Goal: Task Accomplishment & Management: Manage account settings

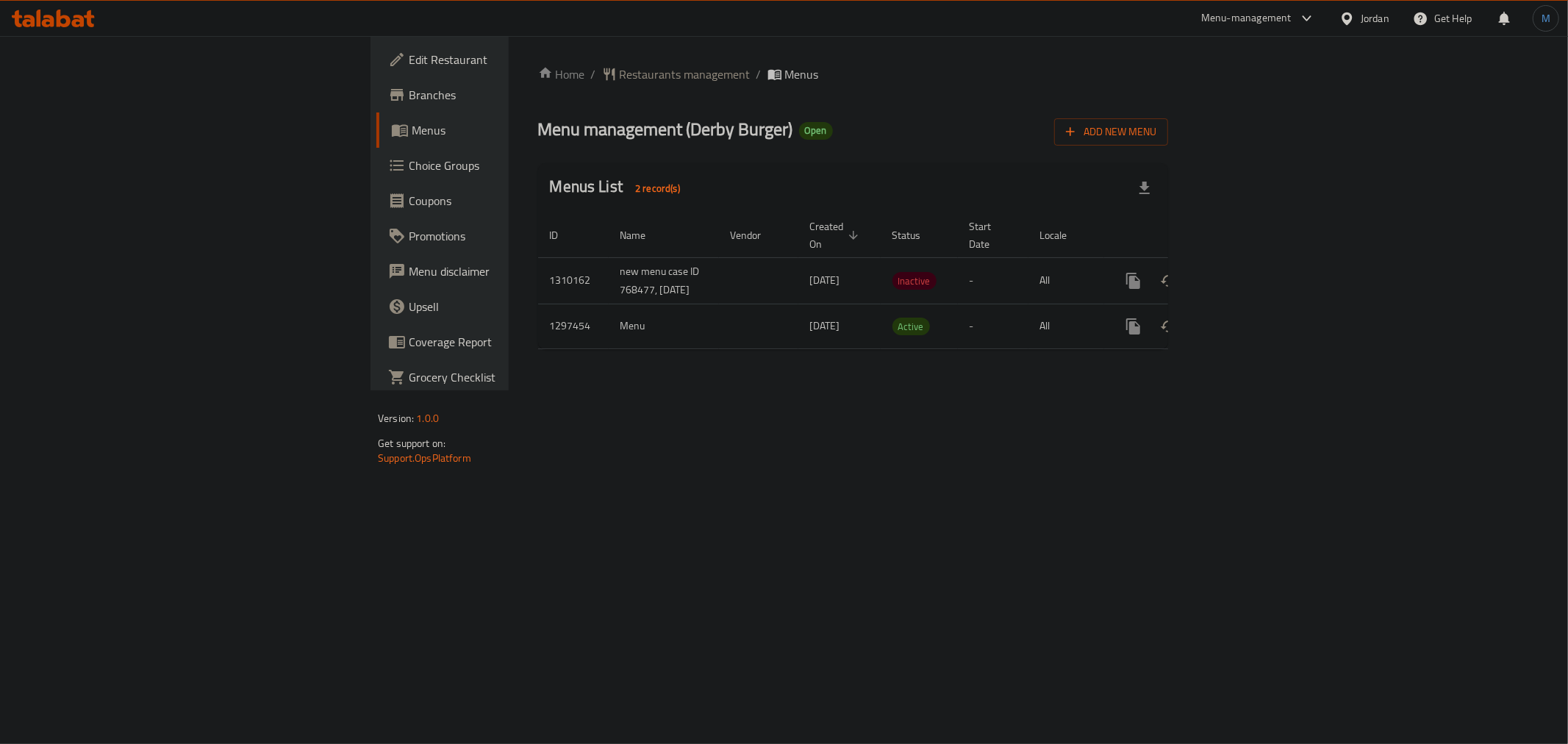
click at [1384, 3] on div "Jordan" at bounding box center [1364, 18] width 74 height 35
click at [1378, 16] on div "Jordan" at bounding box center [1375, 19] width 29 height 16
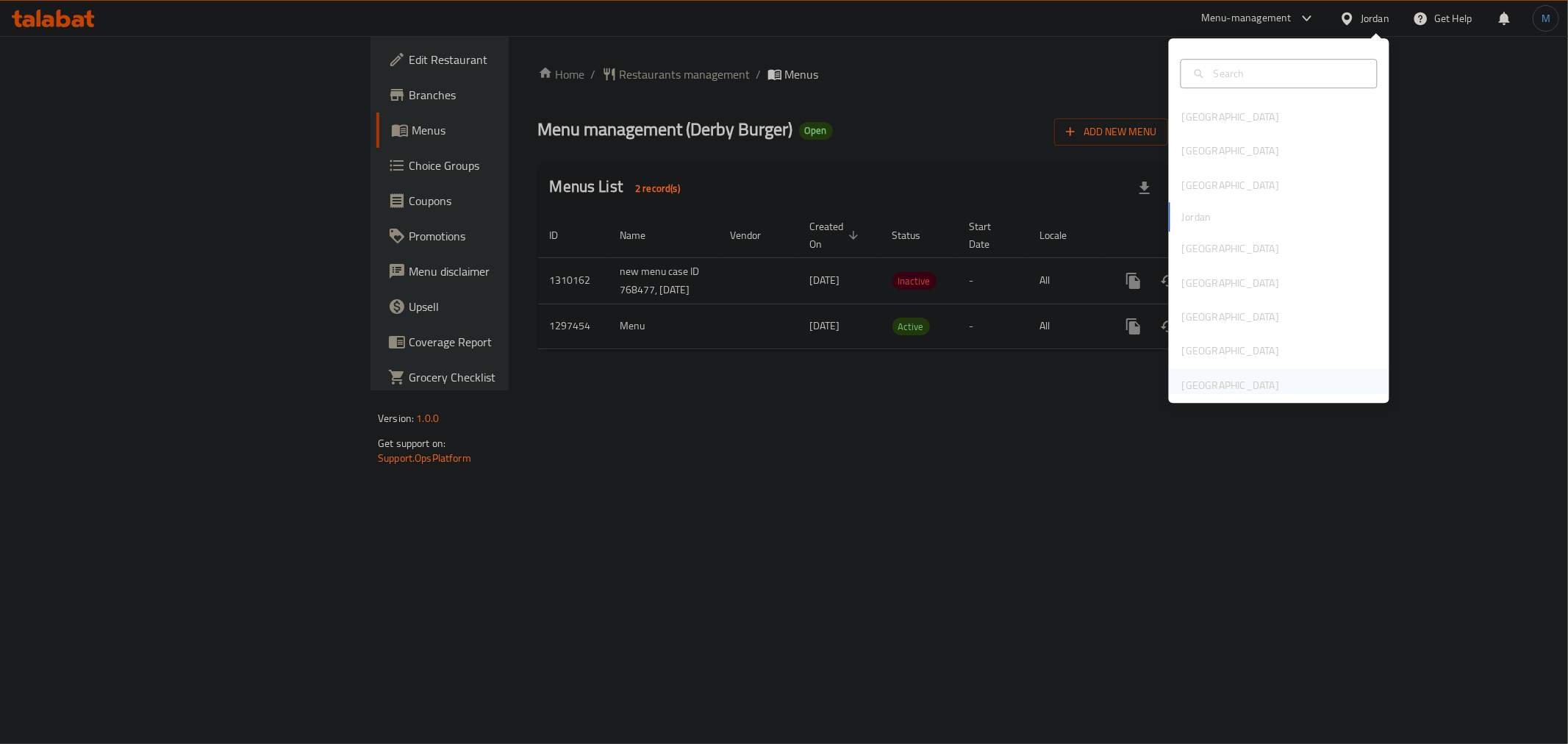
click at [1218, 383] on div "[GEOGRAPHIC_DATA]" at bounding box center [1231, 386] width 97 height 16
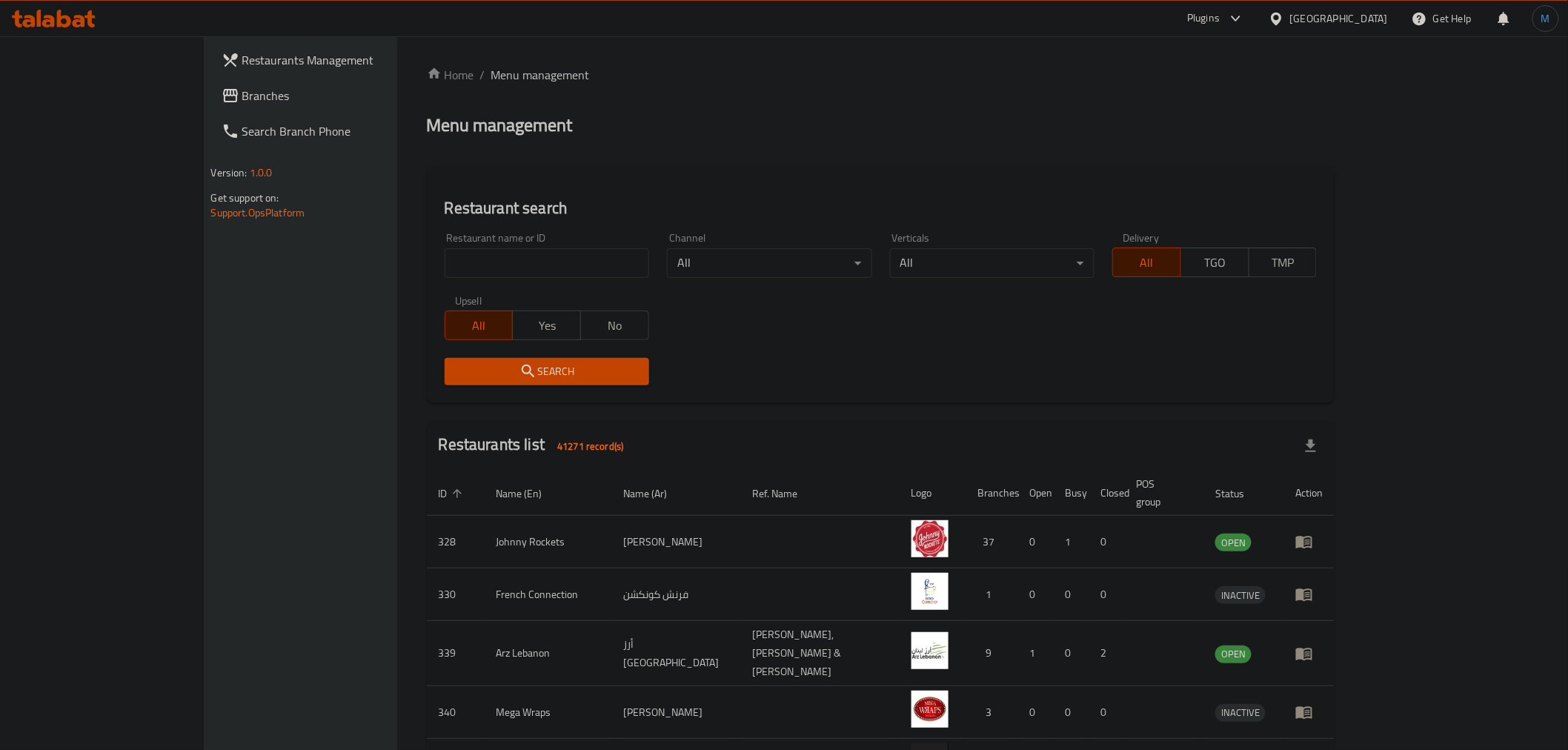
click at [445, 253] on input "search" at bounding box center [547, 263] width 204 height 30
paste input "703753"
type input "703753"
click at [456, 369] on span "Search" at bounding box center [546, 372] width 180 height 19
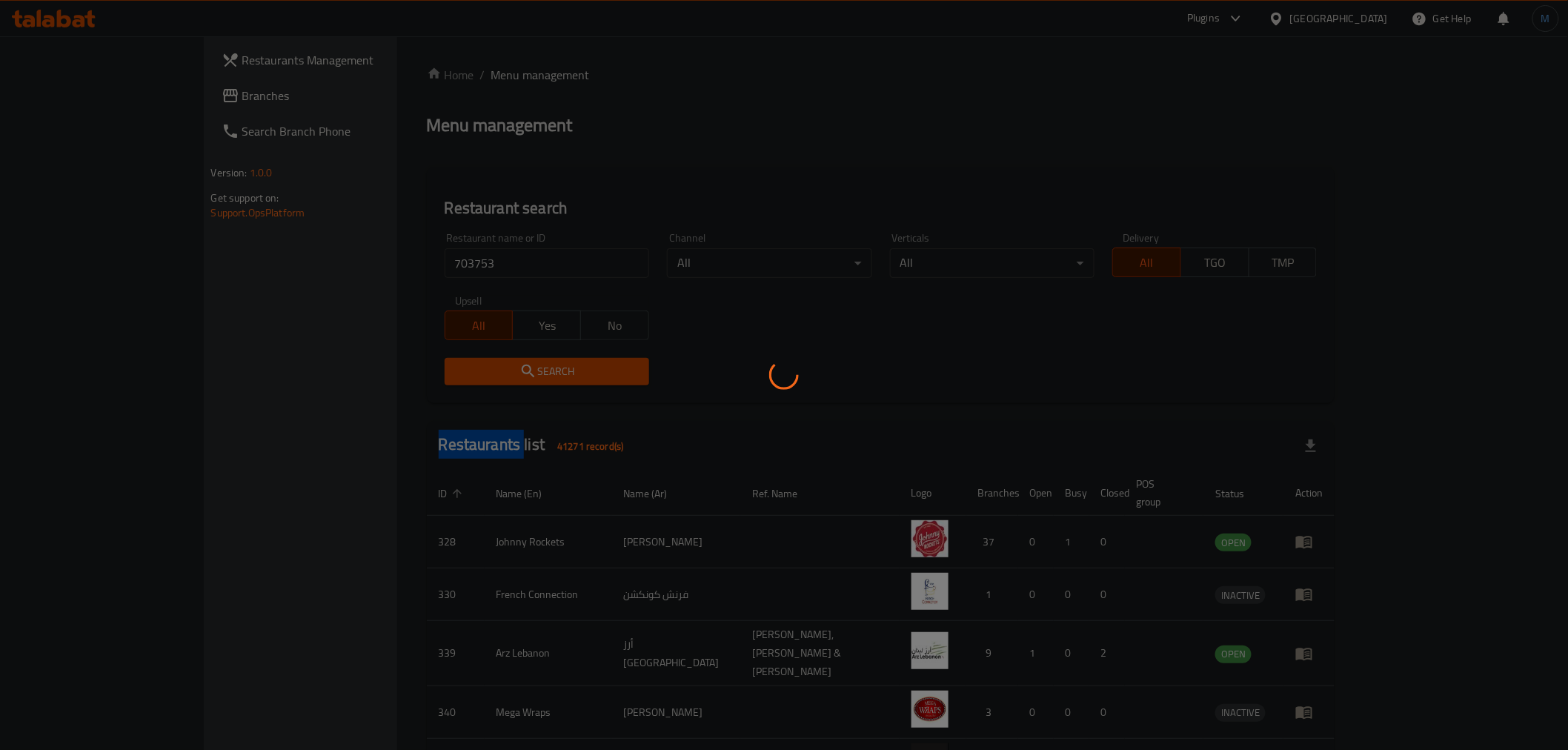
click at [377, 369] on div at bounding box center [784, 375] width 1568 height 750
click at [1045, 628] on div at bounding box center [784, 375] width 1568 height 750
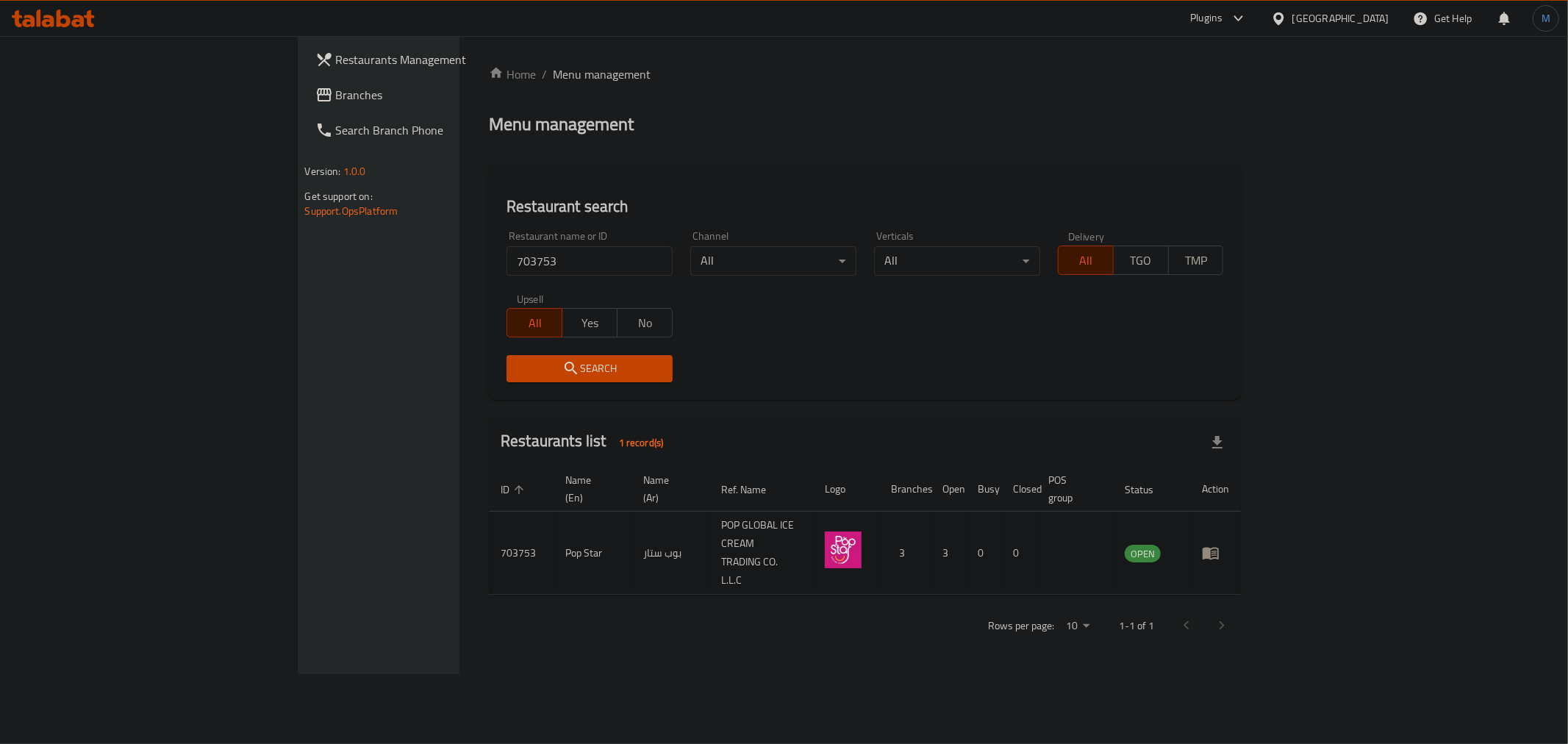
click at [554, 512] on td "Pop Star" at bounding box center [592, 554] width 78 height 83
click at [554, 523] on td "Pop Star" at bounding box center [592, 554] width 78 height 83
copy td "Pop Star"
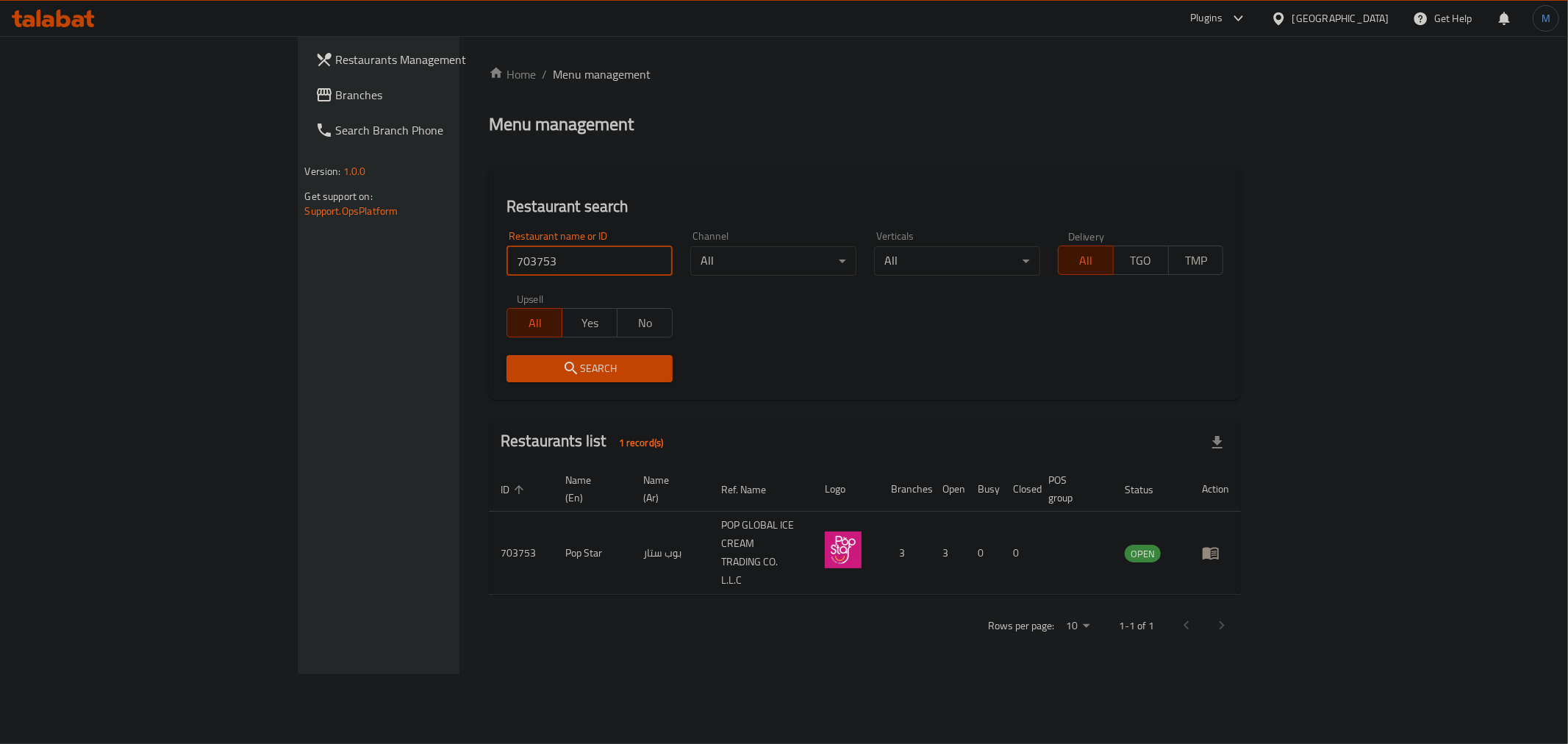
click at [507, 268] on input "703753" at bounding box center [590, 261] width 166 height 30
click at [1234, 16] on icon at bounding box center [1239, 19] width 18 height 18
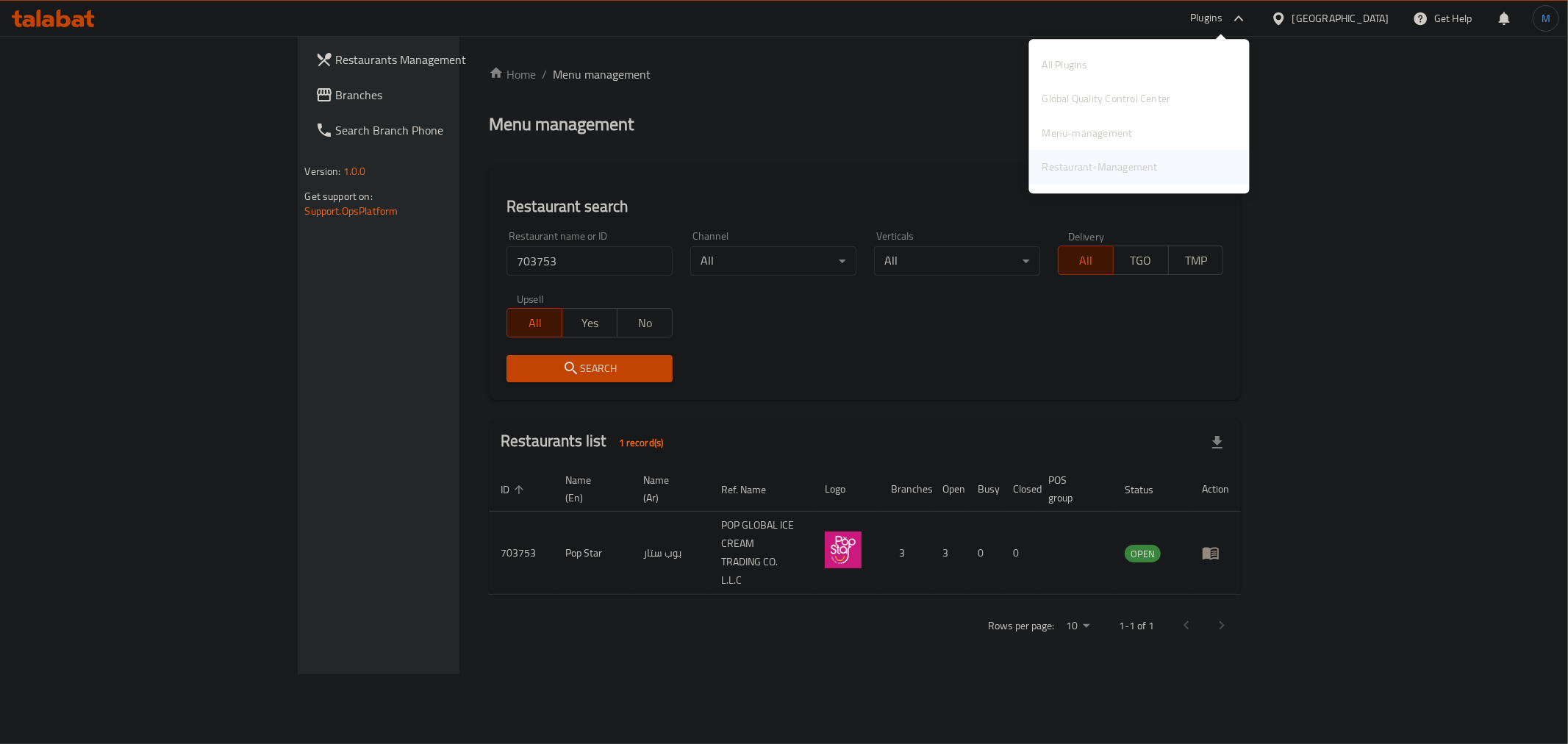
click at [1171, 165] on div "Restaurant-Management" at bounding box center [1139, 168] width 221 height 34
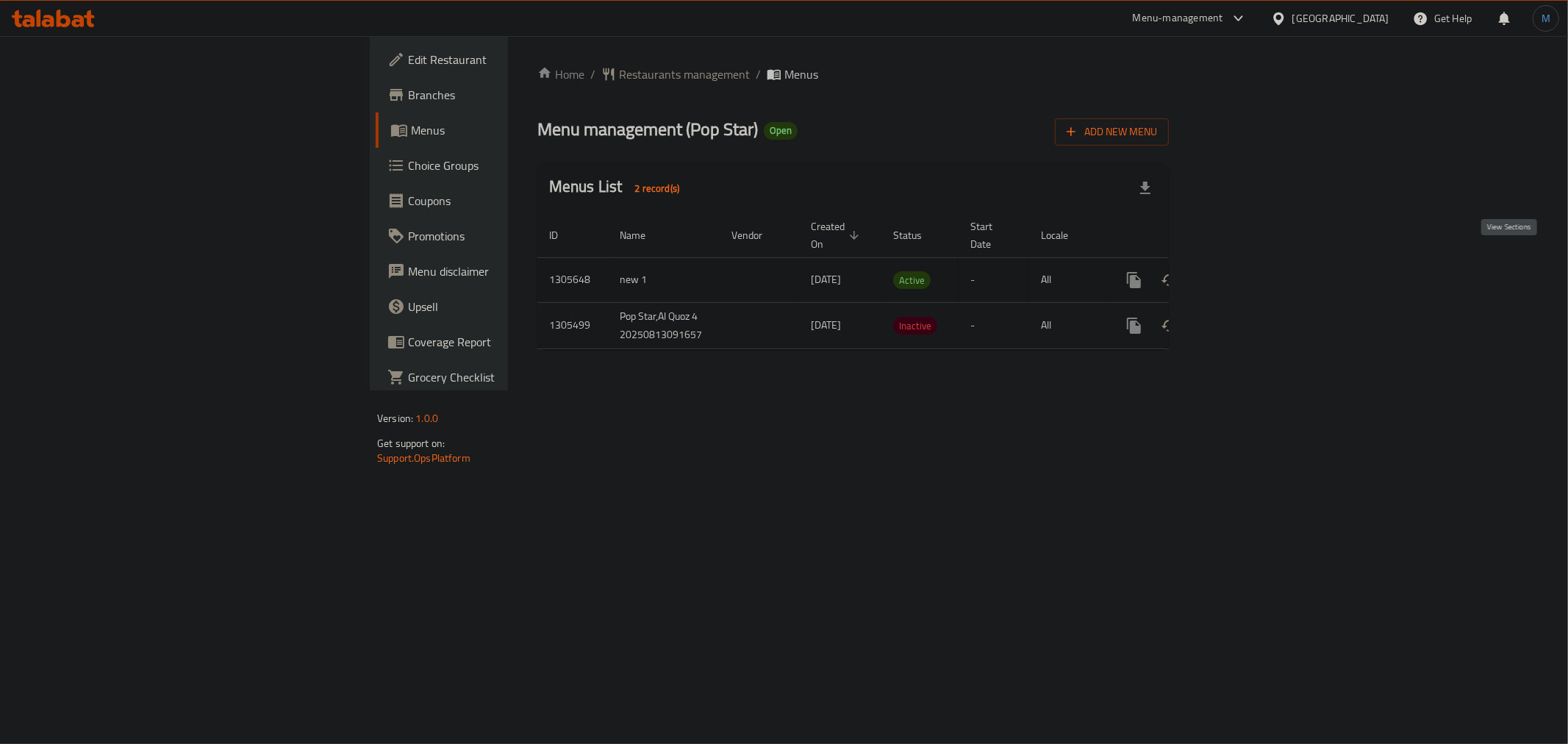
click at [1247, 274] on icon "enhanced table" at bounding box center [1240, 280] width 13 height 13
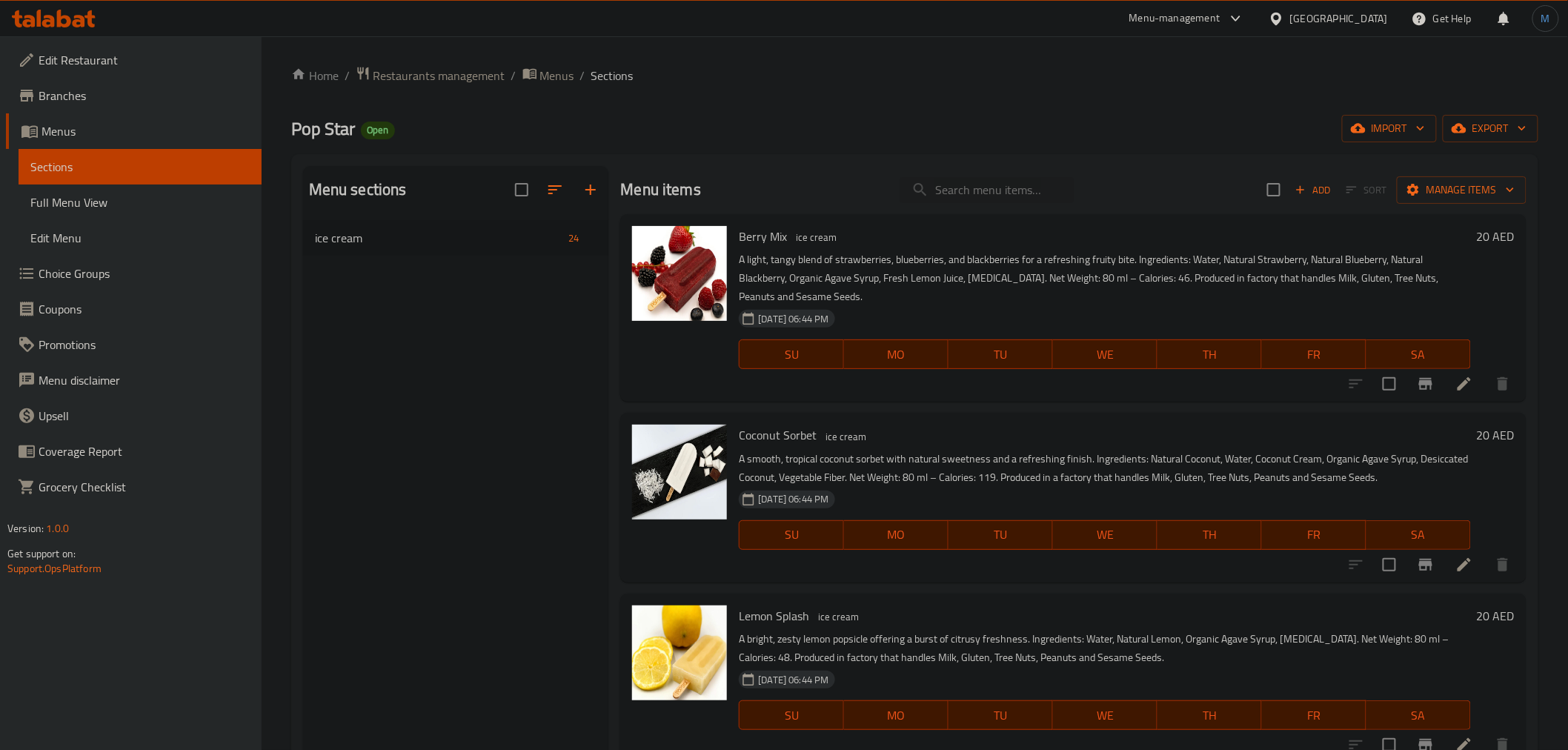
click at [1003, 293] on p "A light, tangy blend of strawberries, blueberries, and blackberries for a refre…" at bounding box center [1104, 278] width 732 height 55
click at [592, 199] on button "button" at bounding box center [590, 190] width 35 height 35
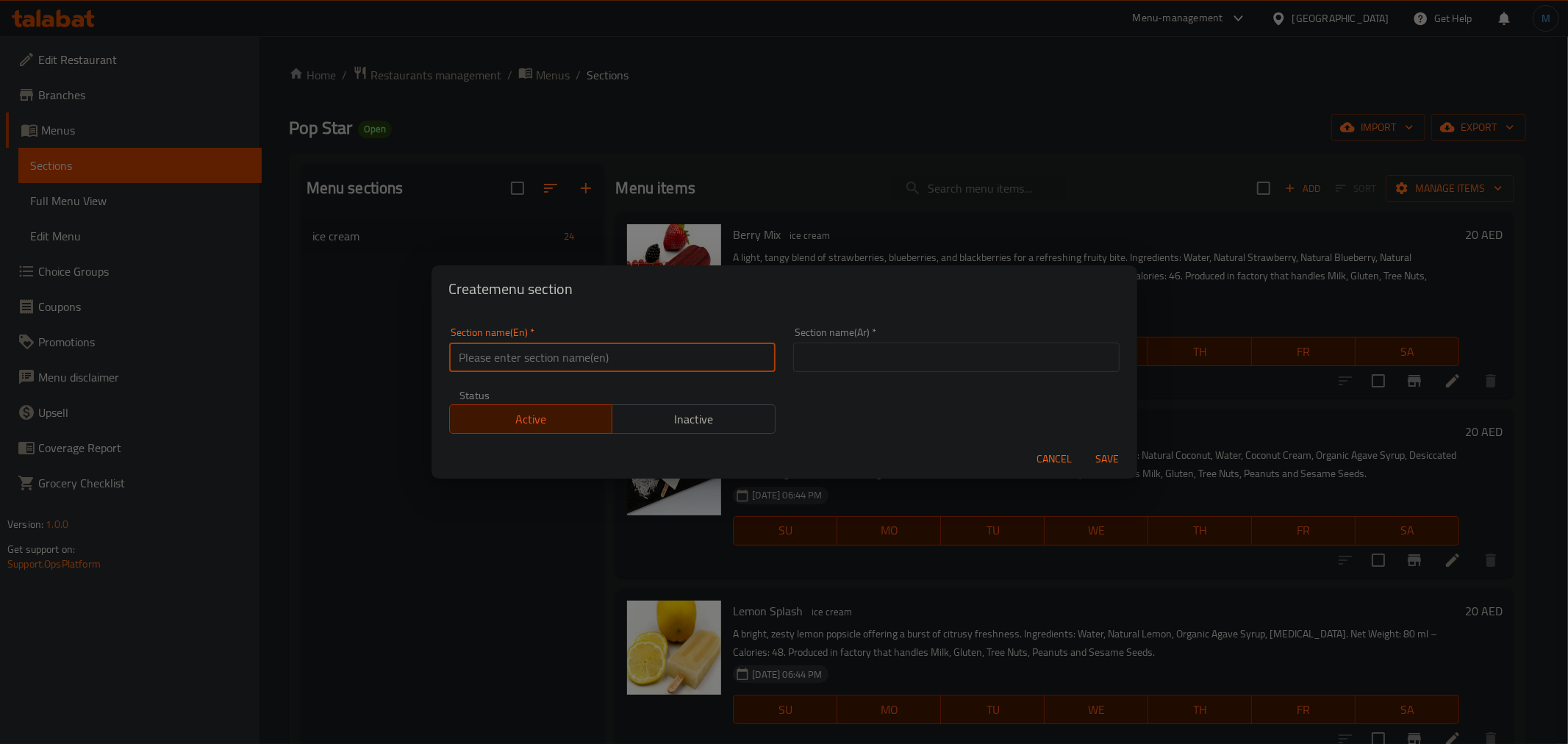
click at [474, 369] on input "text" at bounding box center [612, 358] width 326 height 30
paste input "The Duets"
type input "The Duets"
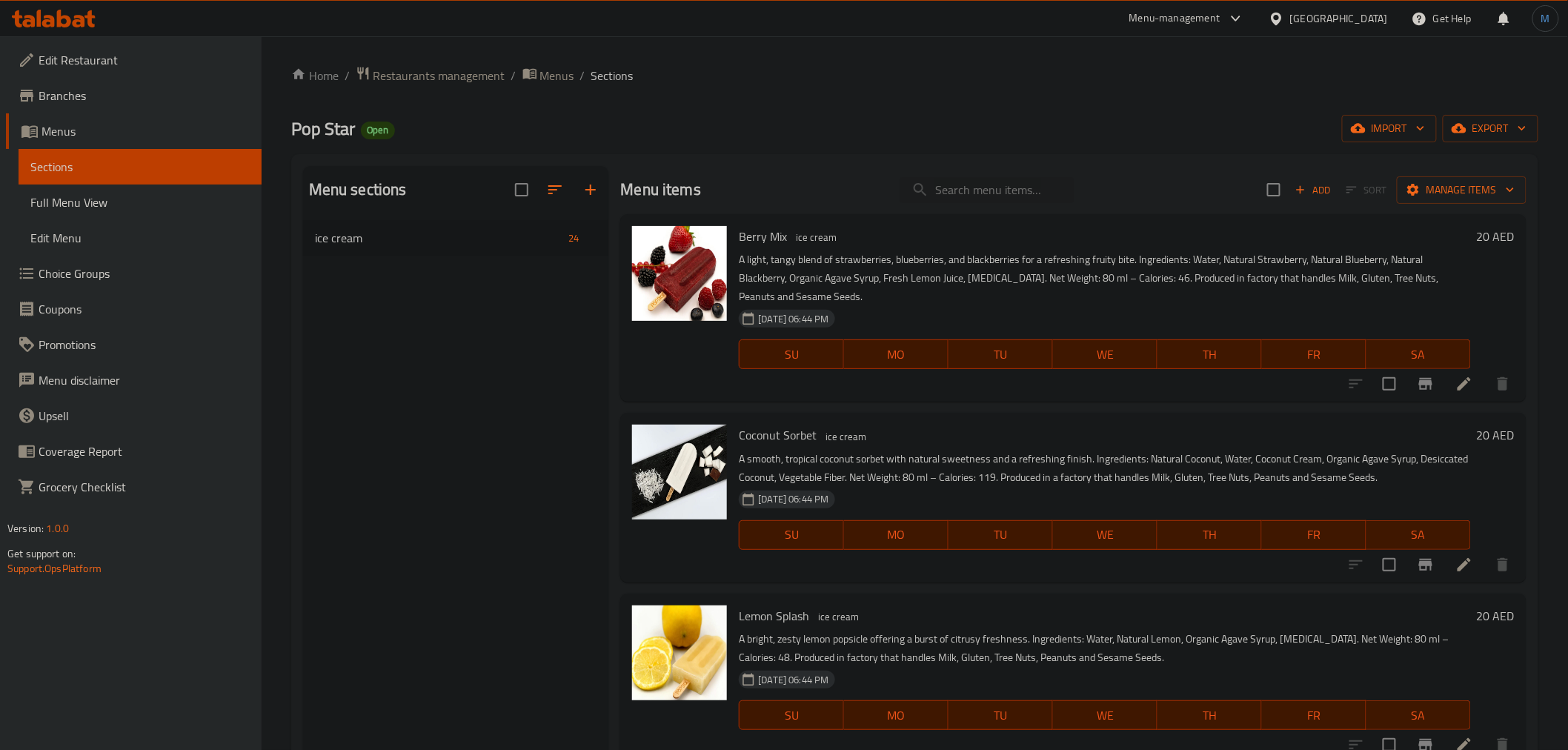
click at [1041, 476] on p "A smooth, tropical coconut sorbet with natural sweetness and a refreshing finis…" at bounding box center [1104, 468] width 732 height 37
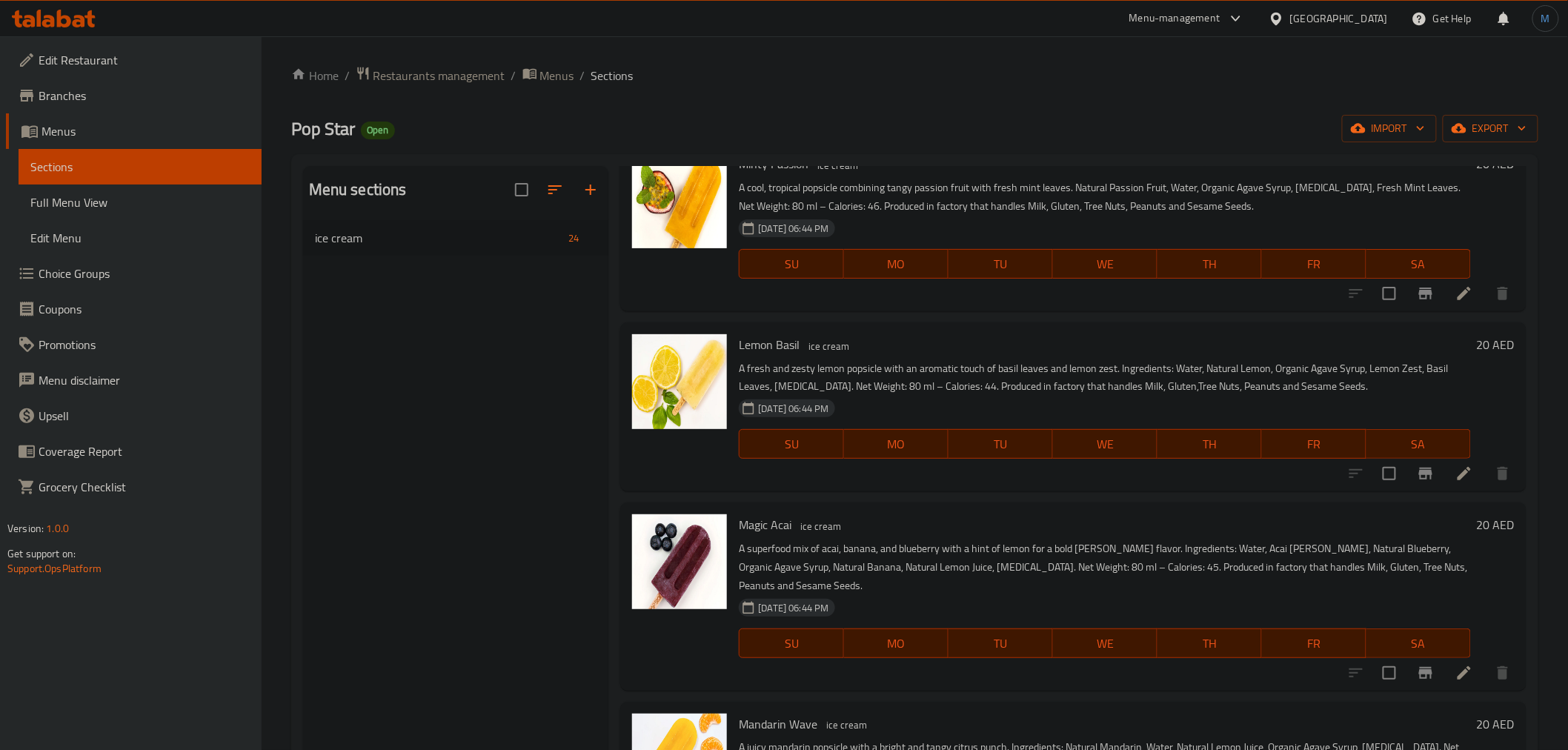
scroll to position [3267, 0]
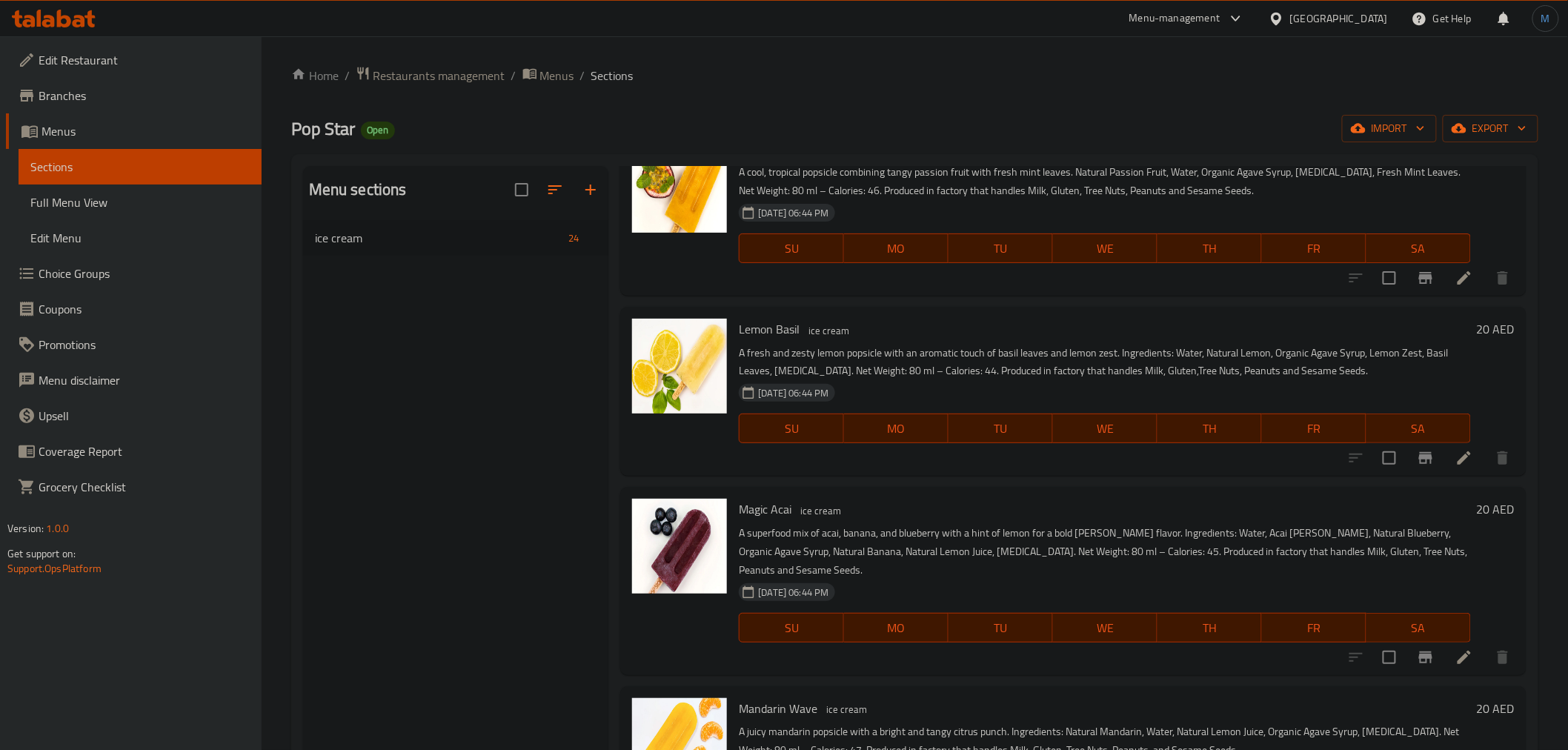
click at [154, 193] on span "Full Menu View" at bounding box center [140, 202] width 219 height 18
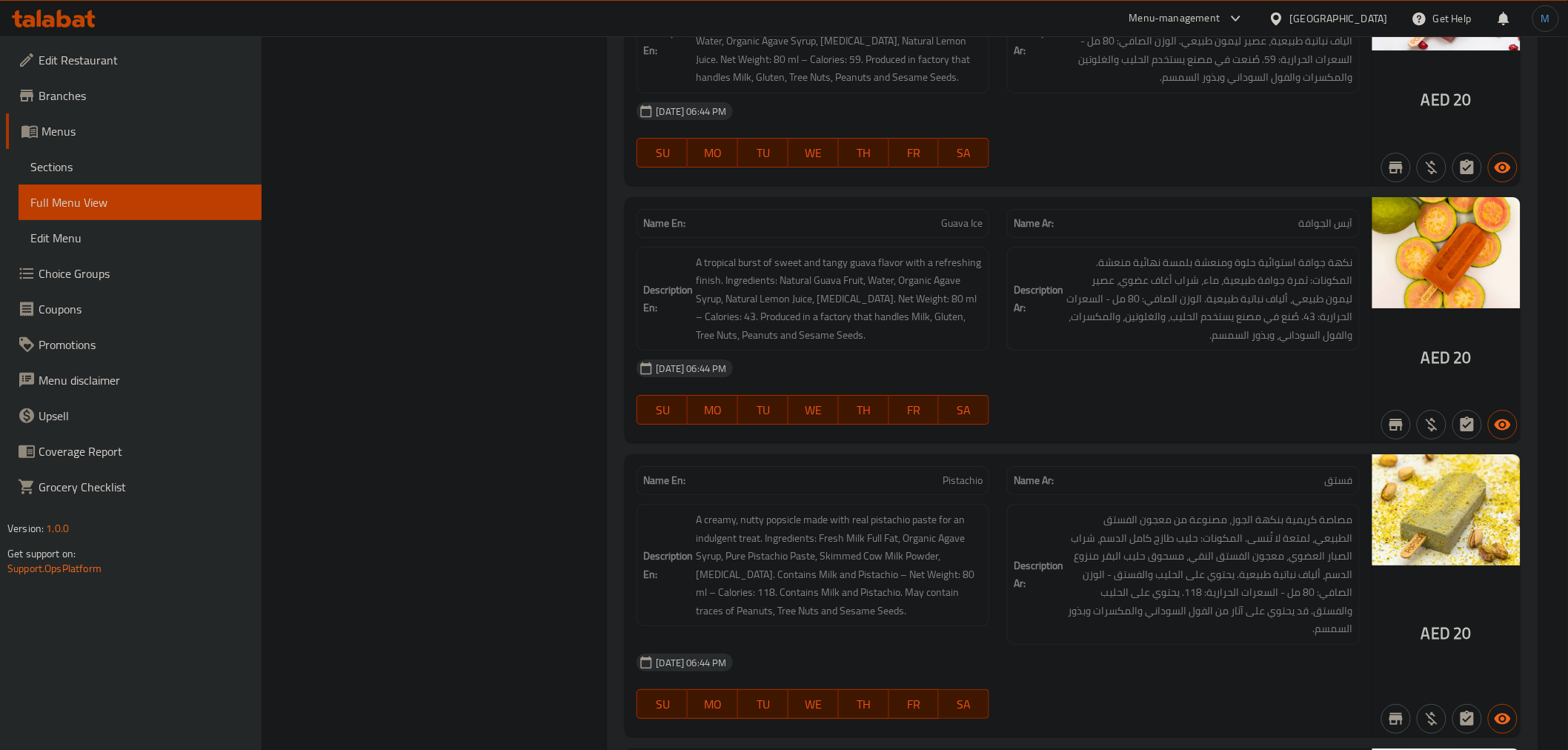
scroll to position [2150, 0]
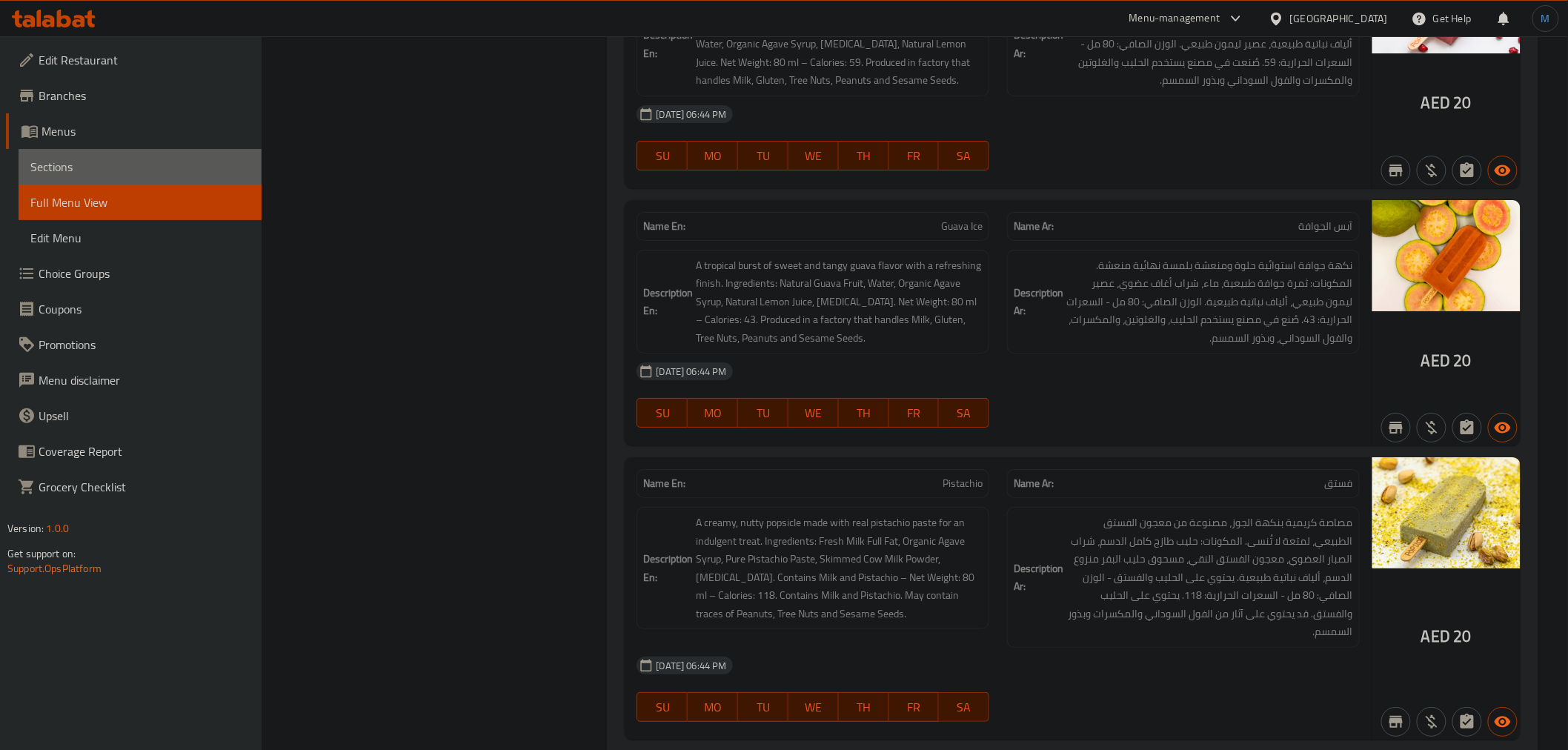
click at [165, 160] on span "Sections" at bounding box center [140, 167] width 219 height 18
